Goal: Find contact information: Obtain details needed to contact an individual or organization

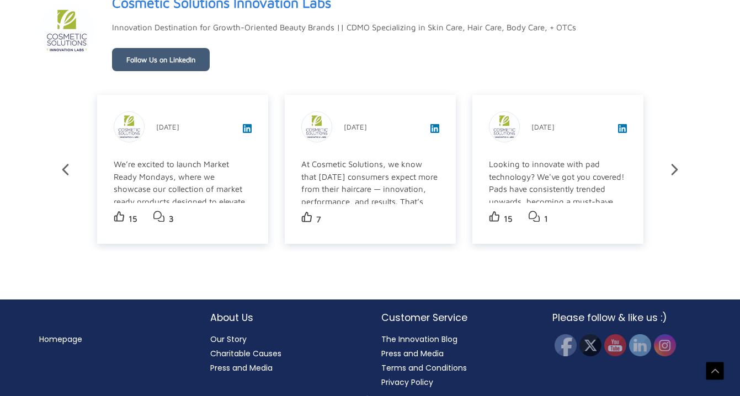
scroll to position [1901, 0]
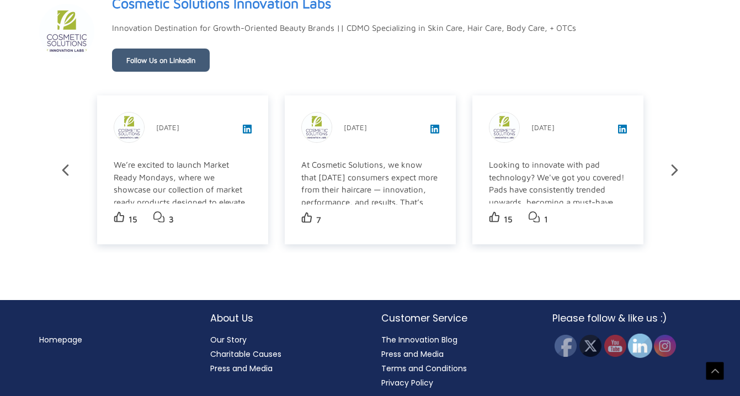
click at [641, 344] on img at bounding box center [640, 346] width 24 height 24
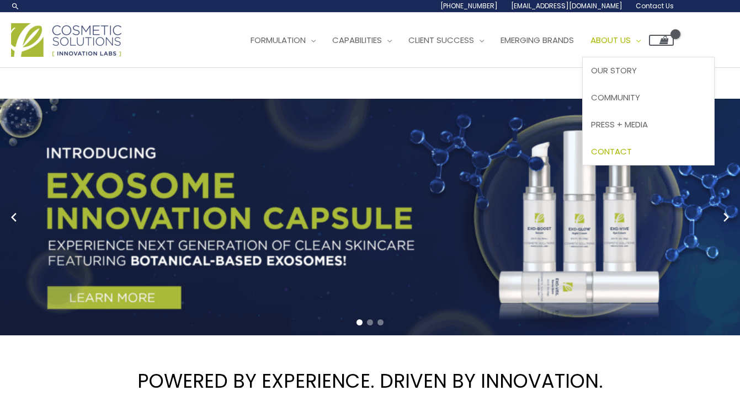
click at [629, 148] on span "Contact" at bounding box center [611, 152] width 41 height 12
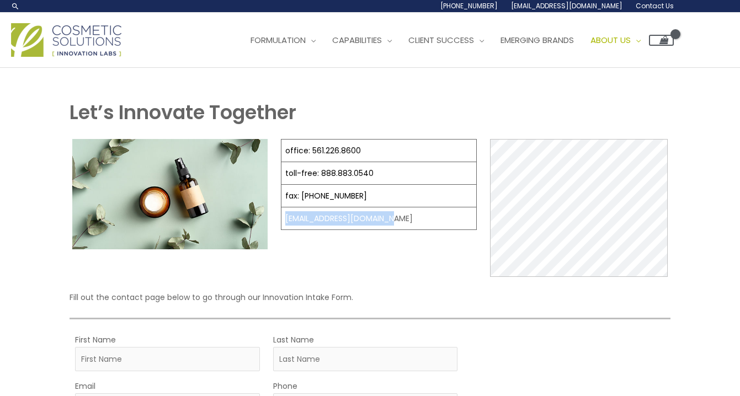
drag, startPoint x: 286, startPoint y: 216, endPoint x: 399, endPoint y: 215, distance: 113.2
click at [399, 215] on td "[EMAIL_ADDRESS][DOMAIN_NAME]" at bounding box center [378, 219] width 195 height 23
copy td "[EMAIL_ADDRESS][DOMAIN_NAME]"
drag, startPoint x: 355, startPoint y: 153, endPoint x: 338, endPoint y: 152, distance: 17.7
click at [630, 71] on span "Our Story" at bounding box center [614, 71] width 46 height 12
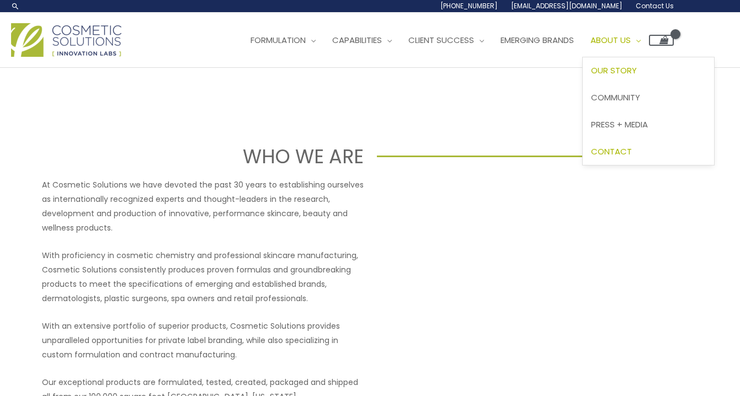
click at [621, 151] on span "Contact" at bounding box center [611, 152] width 41 height 12
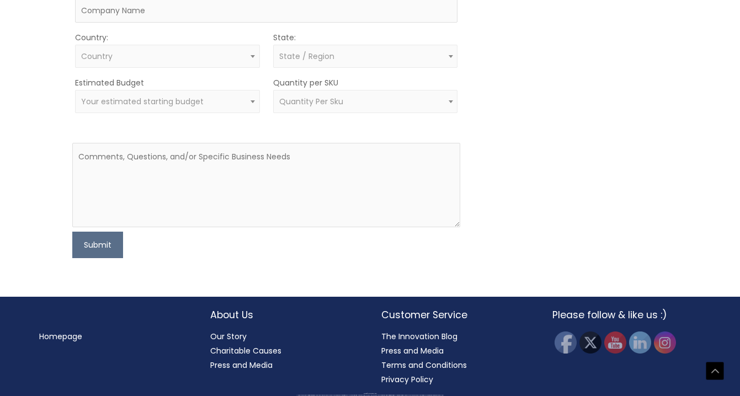
scroll to position [441, 0]
